Goal: Contribute content

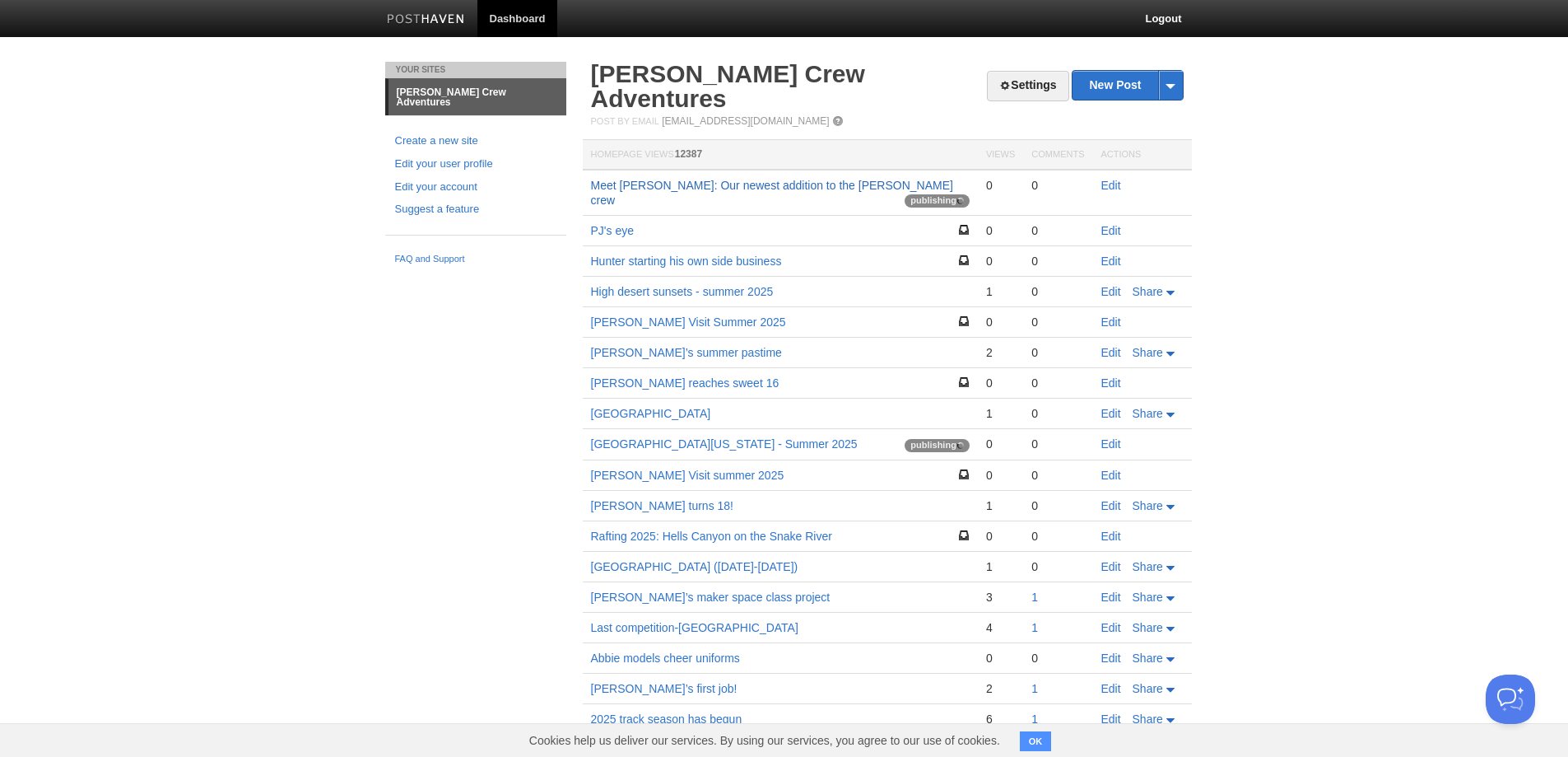
click at [771, 178] on link "Meet [PERSON_NAME]: Our newest addition to the [PERSON_NAME] crew" at bounding box center [772, 192] width 362 height 28
click at [1110, 82] on link "New Post" at bounding box center [1127, 85] width 109 height 29
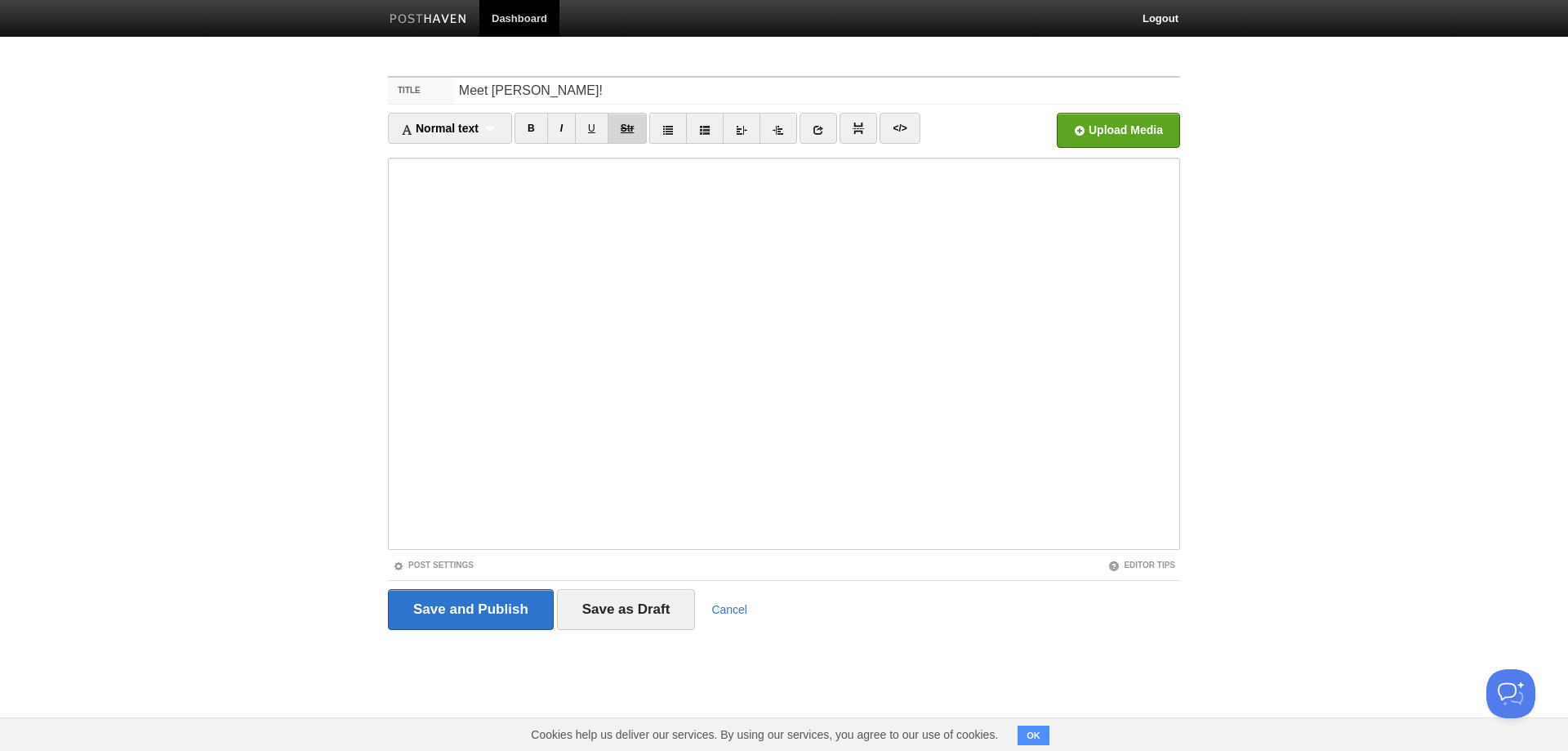
type input "Meet [PERSON_NAME]!"
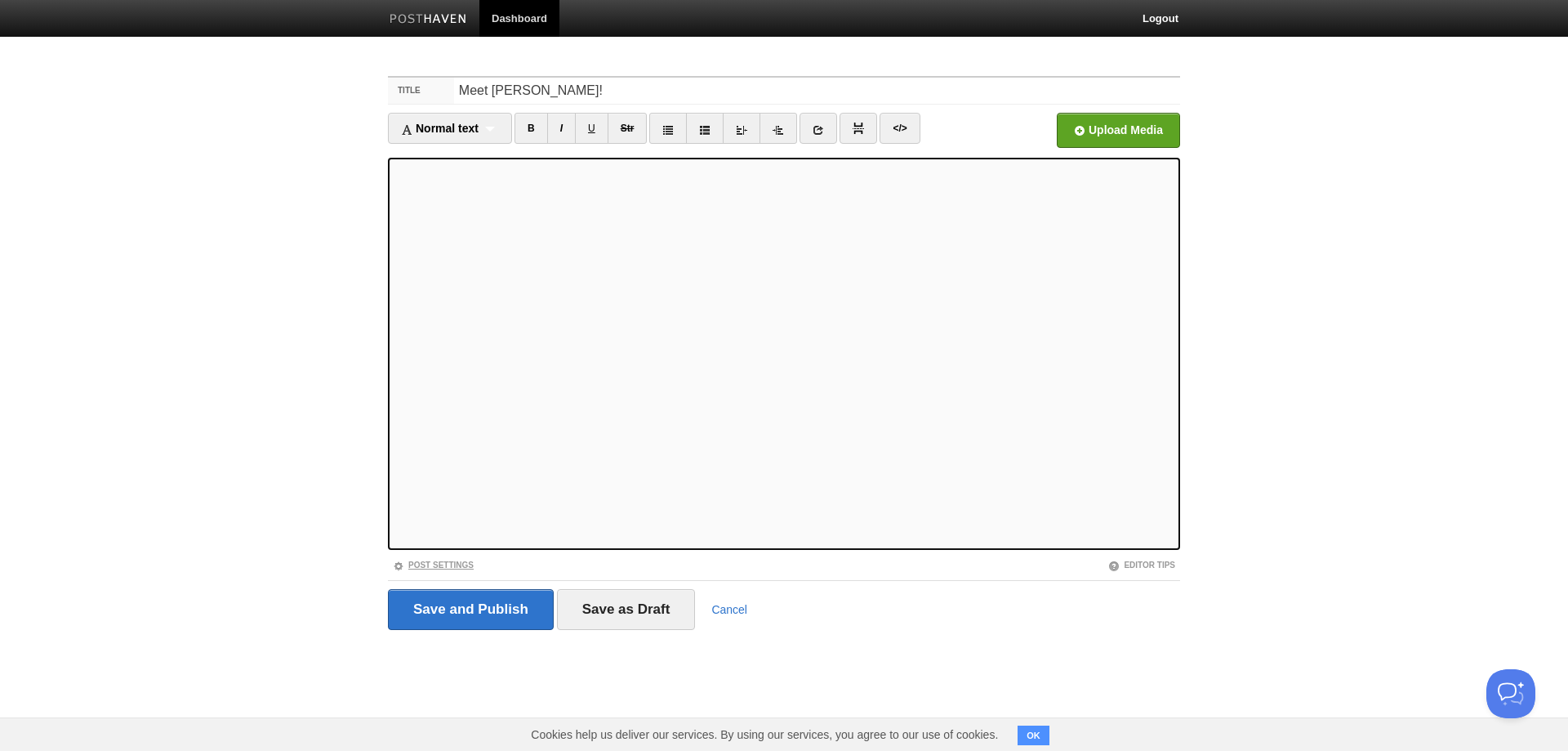
click at [443, 566] on link "Post Settings" at bounding box center [433, 565] width 81 height 9
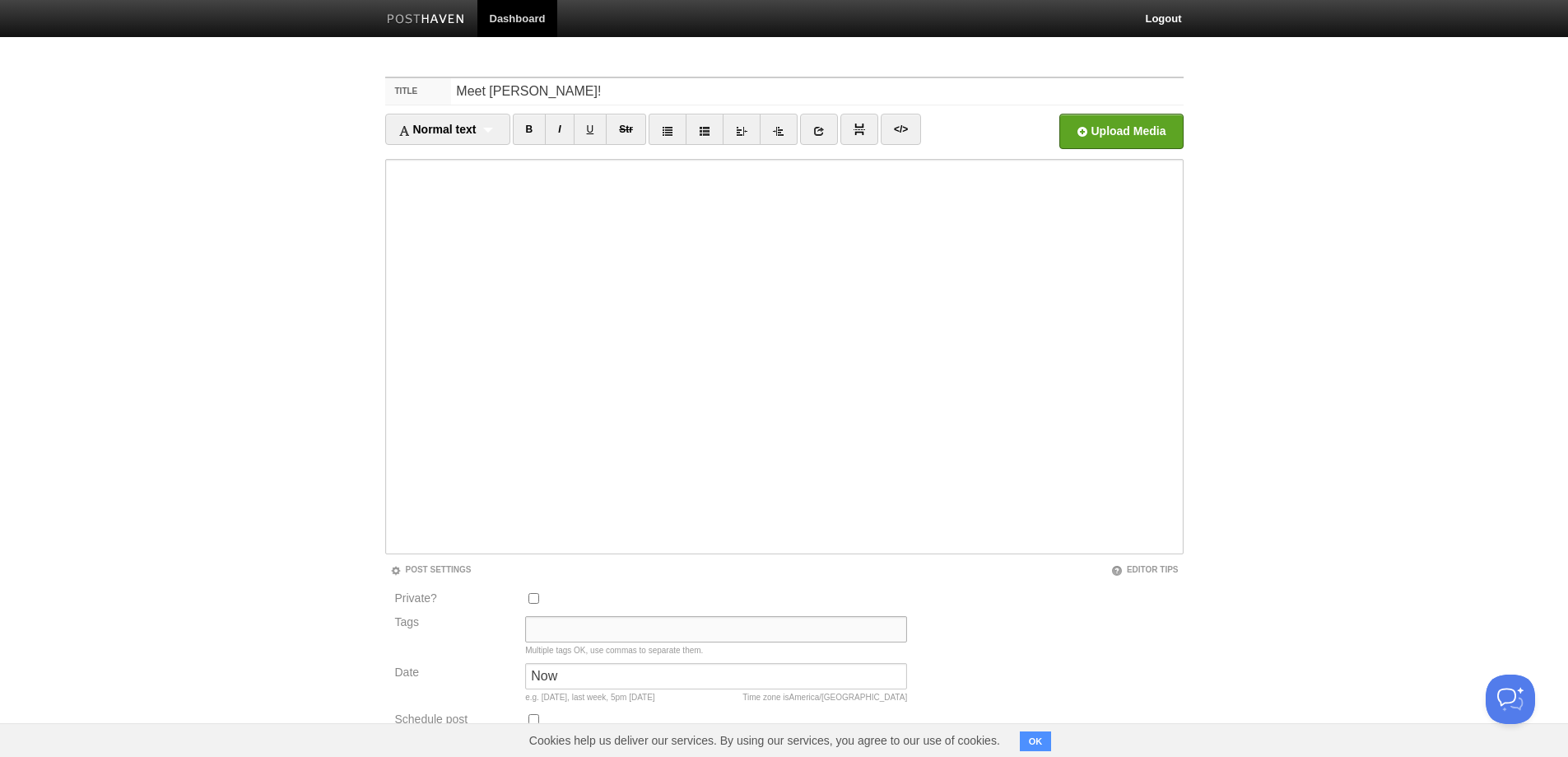
click at [572, 630] on input "Tags" at bounding box center [716, 629] width 382 height 26
click at [569, 623] on input "Tags" at bounding box center [716, 629] width 382 height 26
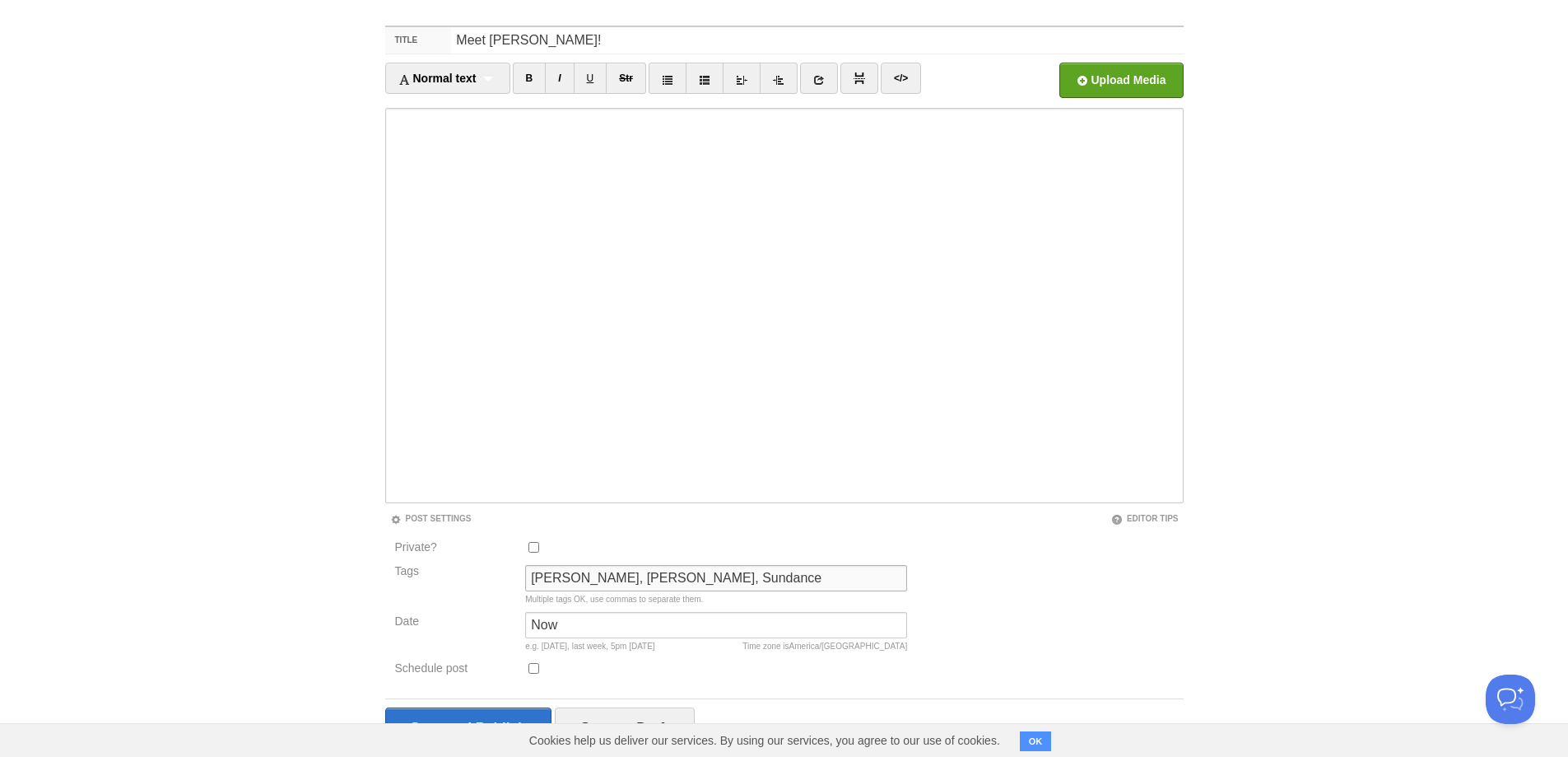
scroll to position [105, 0]
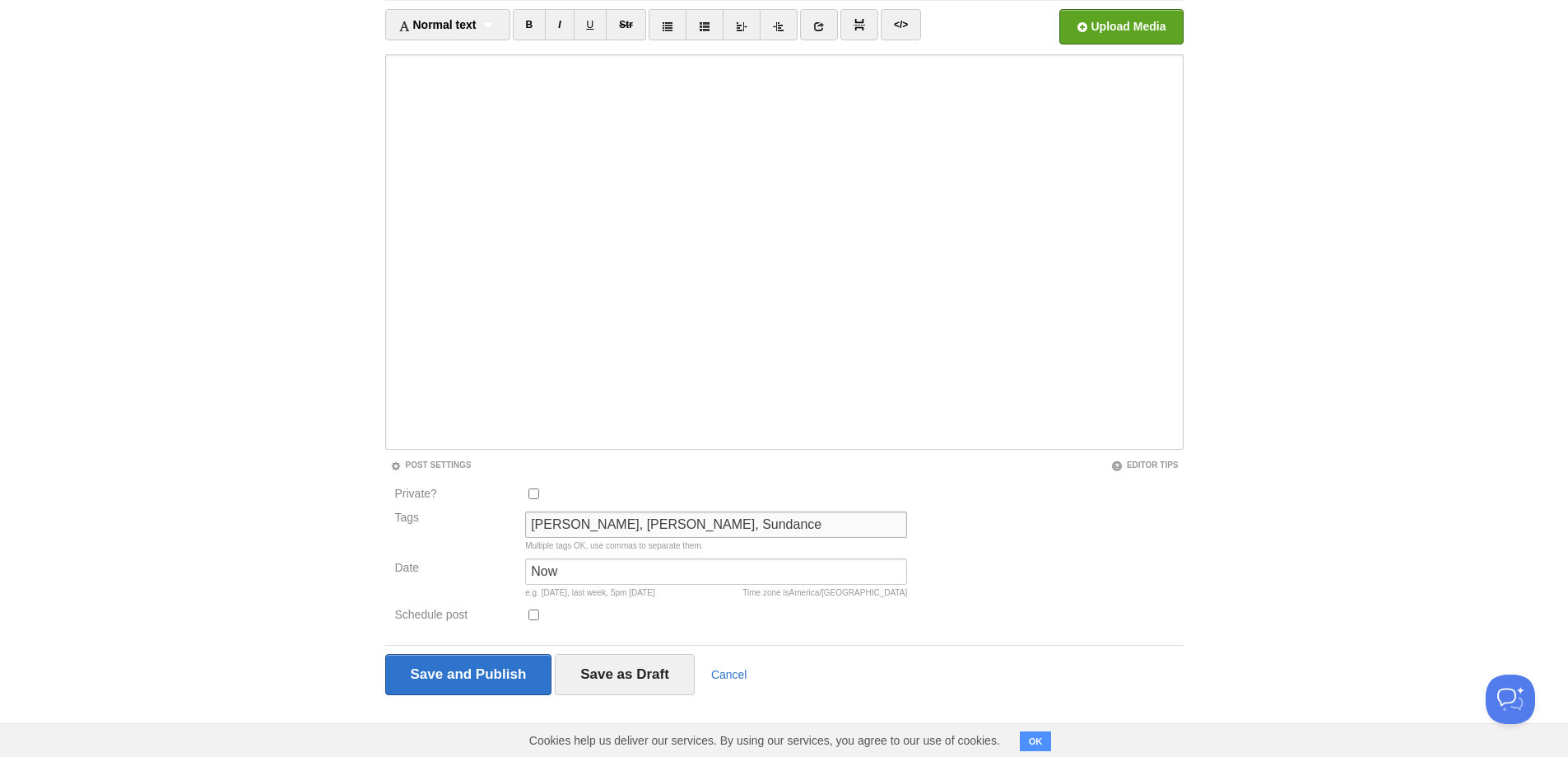
type input "Duke, Holly, Hunter, Sundance"
click at [1033, 741] on button "OK" at bounding box center [1036, 741] width 32 height 20
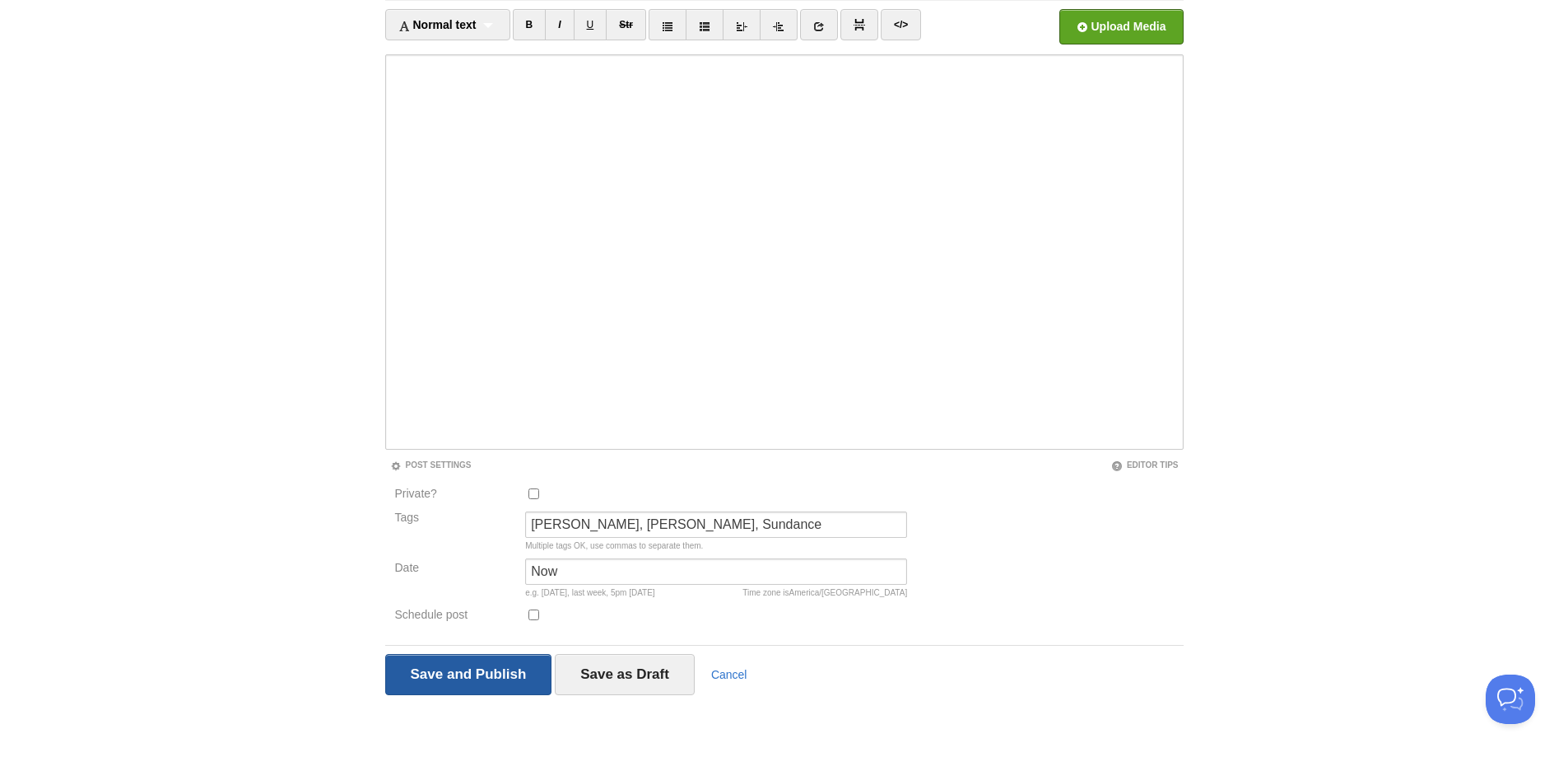
click at [487, 671] on input "Save and Publish" at bounding box center [469, 674] width 167 height 41
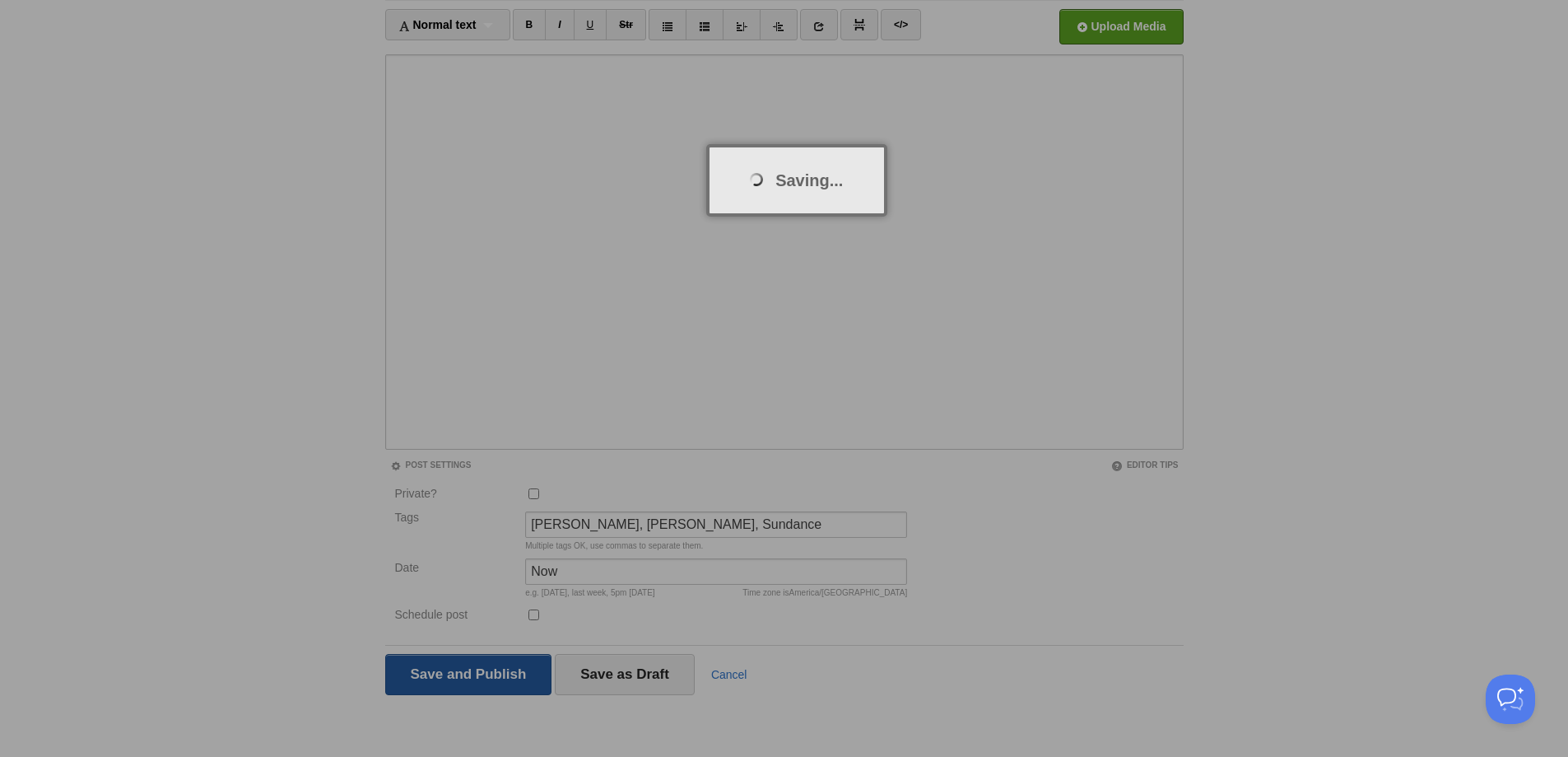
scroll to position [62, 0]
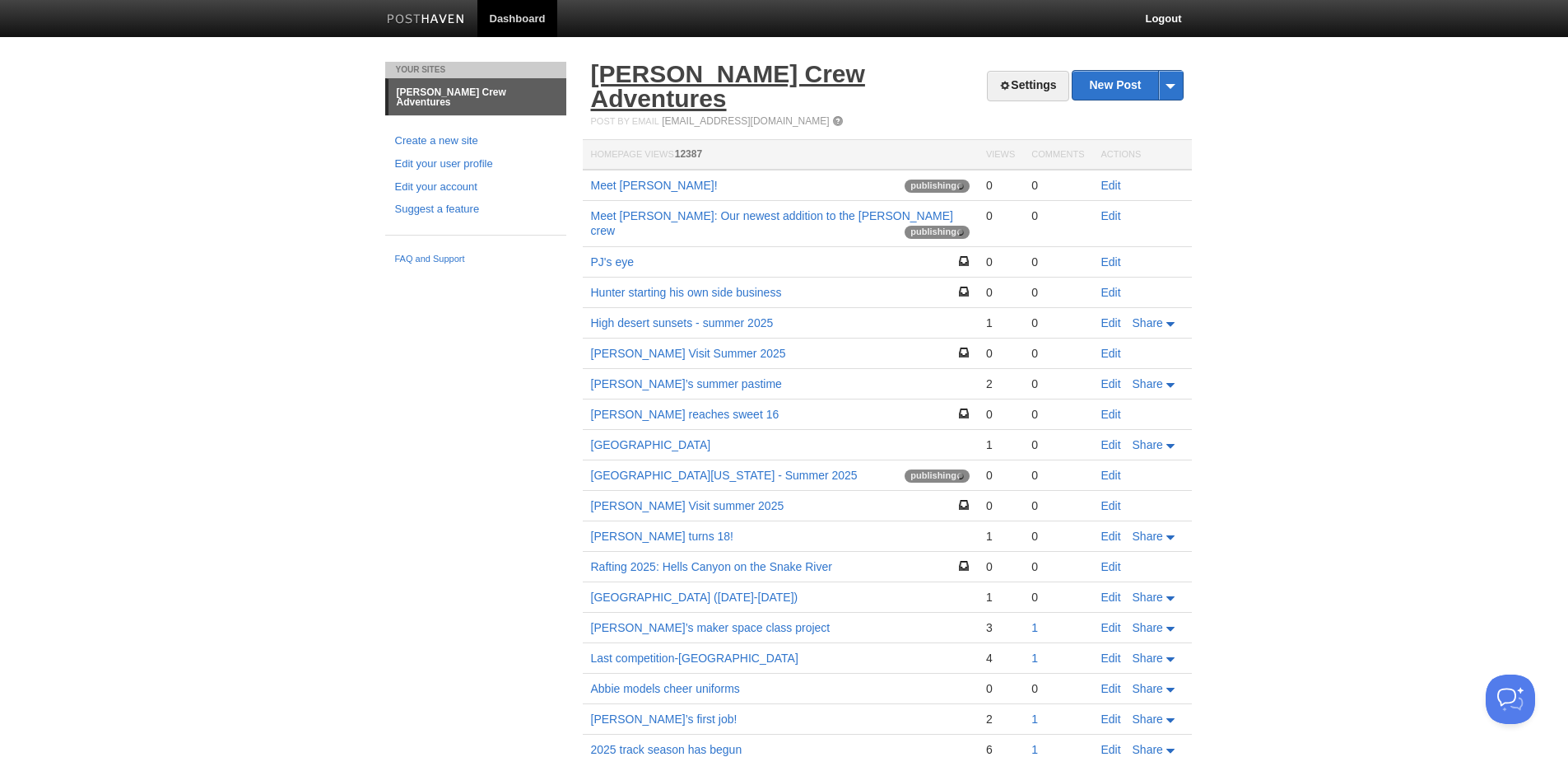
click at [663, 70] on link "[PERSON_NAME] Crew Adventures" at bounding box center [728, 86] width 274 height 52
click at [722, 209] on link "Meet Duke: Our newest addition to the Donaldson crew" at bounding box center [772, 222] width 362 height 28
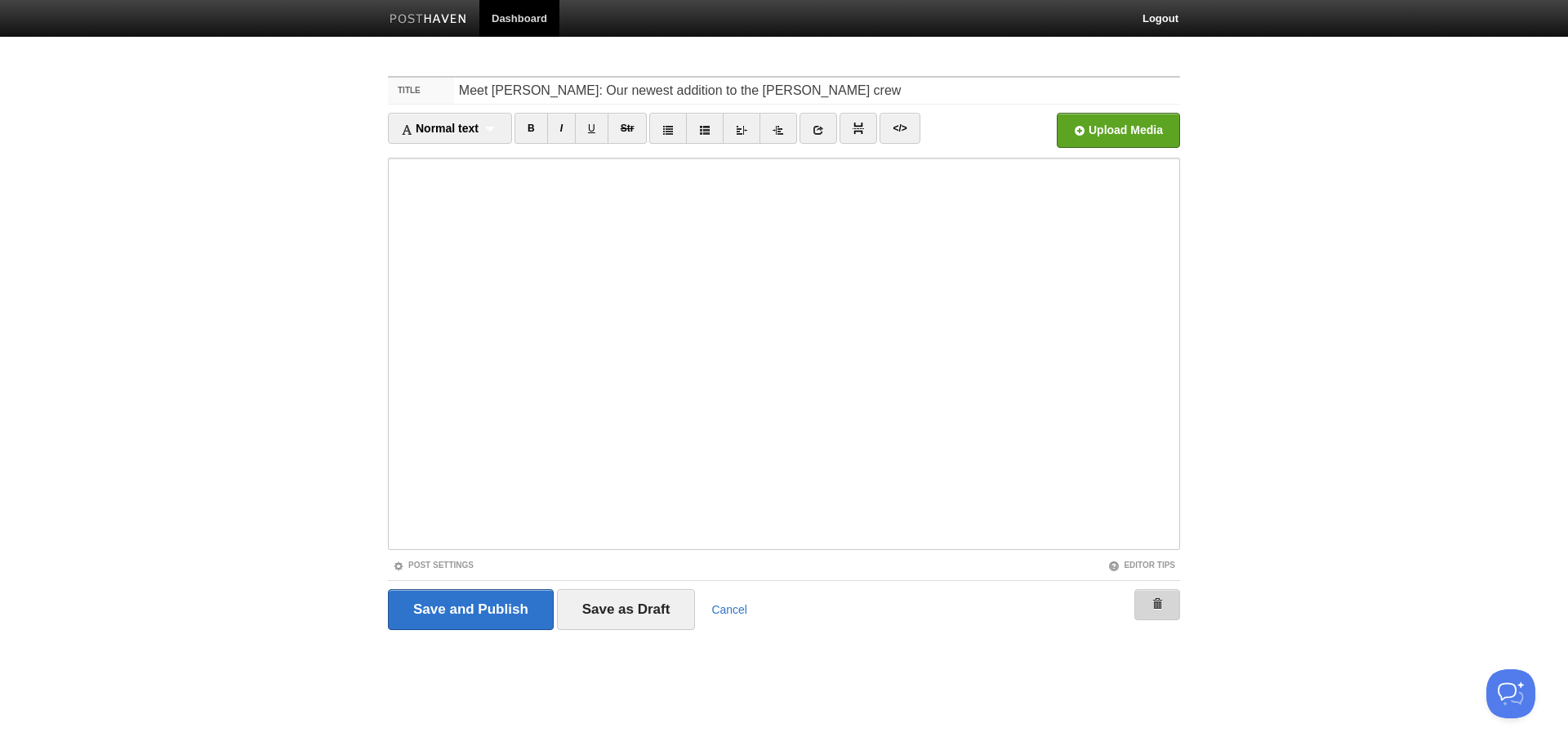
click at [1157, 602] on span at bounding box center [1157, 603] width 12 height 12
